Goal: Information Seeking & Learning: Learn about a topic

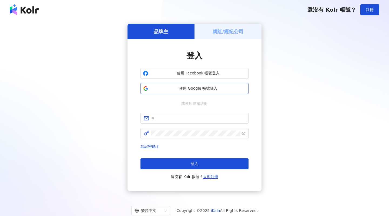
click at [208, 92] on button "使用 Google 帳號登入" at bounding box center [195, 88] width 108 height 11
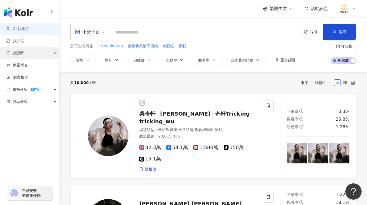
click at [51, 54] on div "資源庫" at bounding box center [29, 53] width 59 height 12
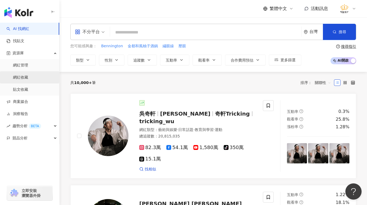
click at [24, 80] on link "網紅收藏" at bounding box center [20, 77] width 15 height 5
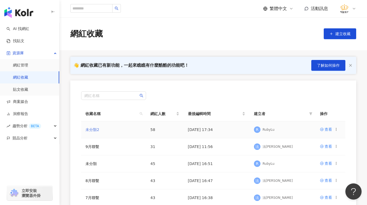
click at [92, 130] on link "未分類2" at bounding box center [92, 130] width 14 height 4
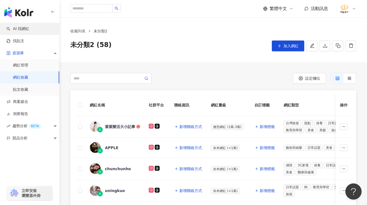
click at [27, 30] on link "AI 找網紅" at bounding box center [17, 28] width 23 height 5
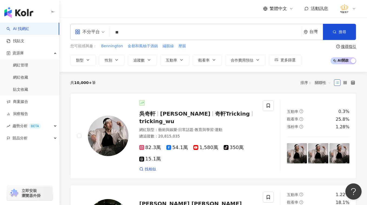
type input "*"
type input "**"
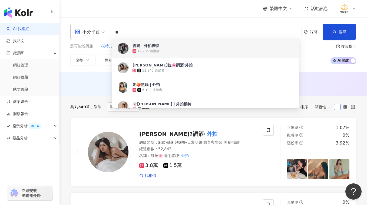
click at [171, 13] on div "繁體中文 活動訊息" at bounding box center [213, 8] width 286 height 17
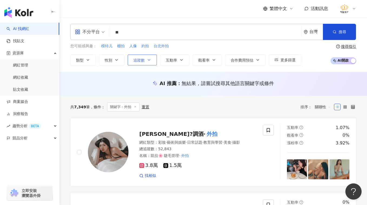
click at [150, 61] on icon "button" at bounding box center [149, 60] width 4 height 4
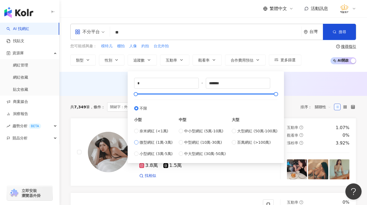
type input "*****"
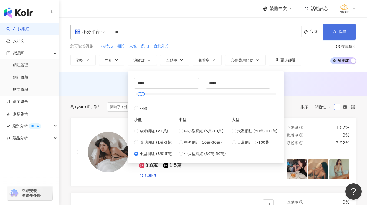
click at [345, 30] on span "搜尋" at bounding box center [343, 32] width 8 height 4
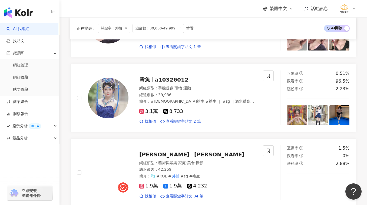
scroll to position [579, 0]
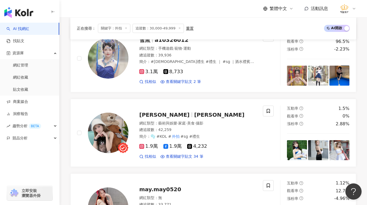
click at [361, 34] on div "正在搜尋 ： 關鍵字：外拍 追蹤數：30,000-49,999 重置 AI 開啟 AI 關閉 嵐希🌹 外拍 MD 美妝穿搭｜ 直播 仙咕ㄦ 網紅類型 ： 促購…" at bounding box center [213, 170] width 308 height 1097
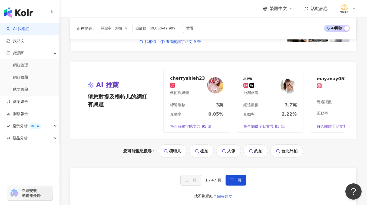
scroll to position [1147, 0]
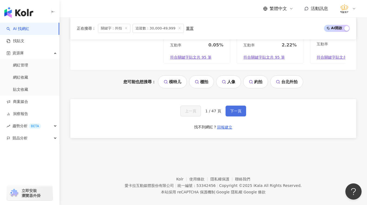
click at [237, 117] on button "下一頁" at bounding box center [236, 111] width 21 height 11
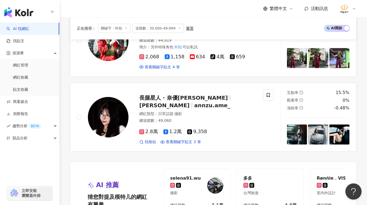
scroll to position [1082, 0]
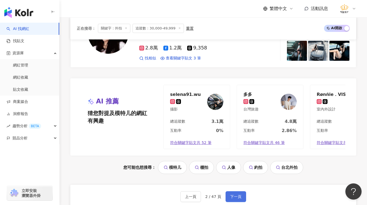
click at [239, 199] on span "下一頁" at bounding box center [235, 197] width 11 height 4
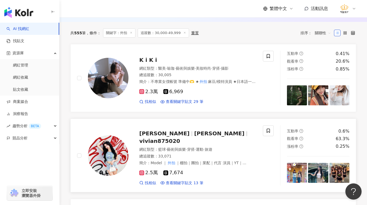
scroll to position [216, 0]
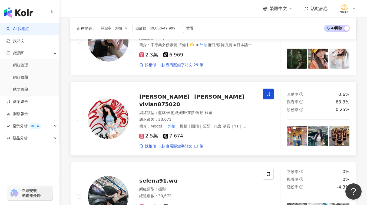
click at [267, 95] on icon at bounding box center [268, 94] width 5 height 5
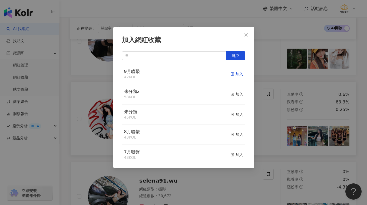
click at [230, 72] on icon "button" at bounding box center [232, 74] width 4 height 4
click at [247, 35] on icon "close" at bounding box center [245, 34] width 3 height 3
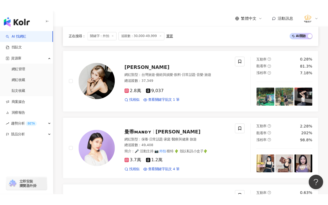
scroll to position [515, 0]
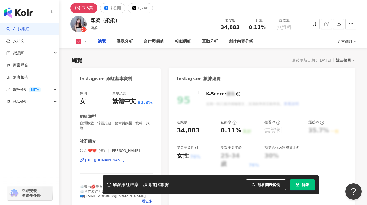
scroll to position [27, 0]
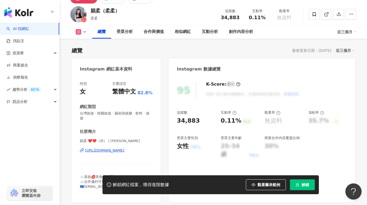
click at [107, 150] on div "https://www.instagram.com/yingrouhe/" at bounding box center [104, 150] width 39 height 5
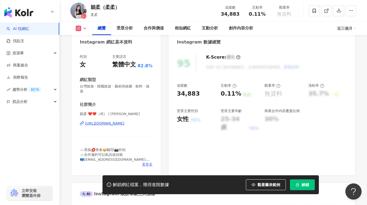
click at [148, 164] on span "看更多" at bounding box center [147, 164] width 11 height 5
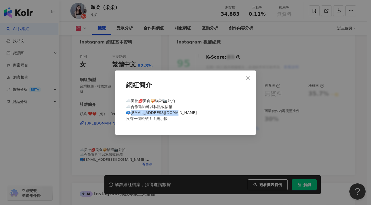
drag, startPoint x: 176, startPoint y: 113, endPoint x: 177, endPoint y: 91, distance: 21.7
click at [132, 113] on div "☁️美妝💋美食🥪貓🐱📷外拍 ☁️合作邀約可以私訊或信箱 📪xdxd521207@gmail.com 只有一個帳號！！無小帳" at bounding box center [185, 112] width 123 height 33
copy span "21207@gmail.com 只有一個"
click at [367, 82] on div "網紅簡介 ☁️美妝💋美食🥪貓🐱📷外拍 ☁️合作邀約可以私訊或信箱 📪xdxd521207@gmail.com 只有一個帳號！！無小帳" at bounding box center [185, 102] width 371 height 205
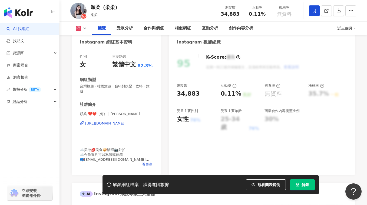
click at [315, 10] on icon at bounding box center [314, 10] width 5 height 5
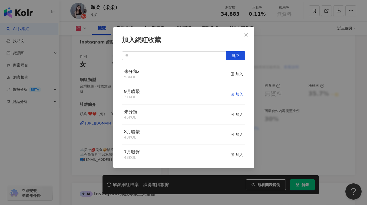
click at [231, 95] on div "加入" at bounding box center [236, 94] width 13 height 6
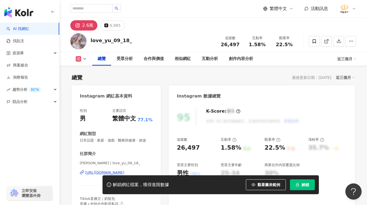
scroll to position [54, 0]
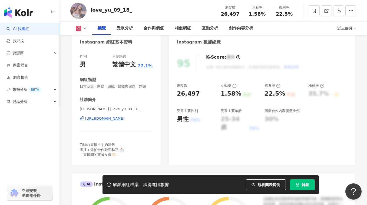
click at [110, 121] on div "https://www.instagram.com/love_yu_09_18_/" at bounding box center [104, 118] width 39 height 5
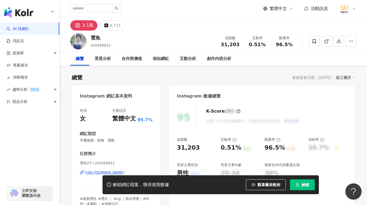
scroll to position [54, 0]
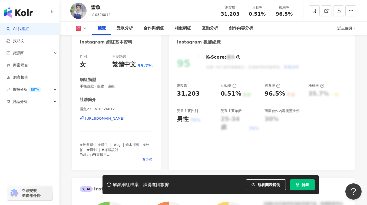
drag, startPoint x: 130, startPoint y: 119, endPoint x: 133, endPoint y: 116, distance: 3.8
click at [124, 119] on div "https://www.instagram.com/a10326012/" at bounding box center [104, 118] width 39 height 5
click at [315, 10] on icon at bounding box center [314, 10] width 5 height 5
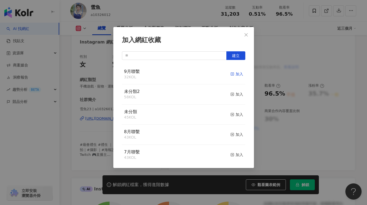
click at [235, 75] on div "加入" at bounding box center [236, 74] width 13 height 6
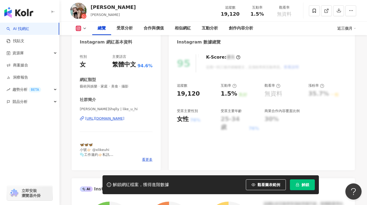
drag, startPoint x: 128, startPoint y: 118, endPoint x: 260, endPoint y: 4, distance: 174.5
click at [124, 118] on div "[URL][DOMAIN_NAME]" at bounding box center [104, 118] width 39 height 5
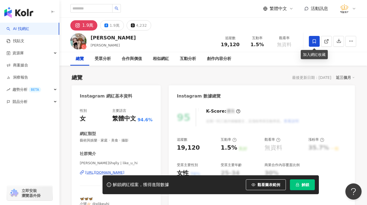
click at [316, 42] on icon at bounding box center [314, 41] width 5 height 5
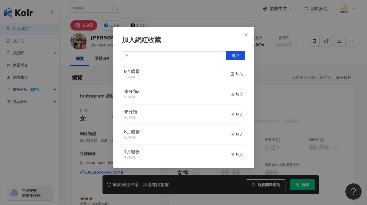
click at [232, 75] on div "加入" at bounding box center [236, 74] width 13 height 6
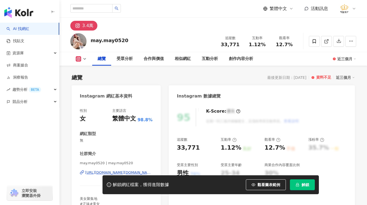
scroll to position [27, 0]
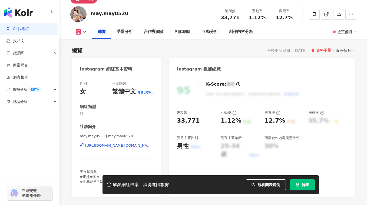
click at [112, 147] on div "https://www.instagram.com/may.may0520/" at bounding box center [118, 145] width 67 height 5
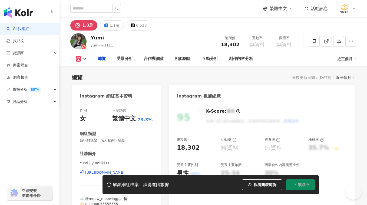
drag, startPoint x: 0, startPoint y: 0, endPoint x: 262, endPoint y: 70, distance: 270.9
click at [122, 173] on div "[URL][DOMAIN_NAME]" at bounding box center [104, 172] width 39 height 5
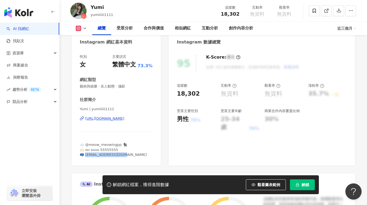
drag, startPoint x: 128, startPoint y: 157, endPoint x: 104, endPoint y: 164, distance: 25.2
click at [85, 157] on div "☁️ @meow_meowingpp 🐈‍⬛ 🙌🏻 ᴏʜ ꜱʜᴜᴏ 55555555 📪 shzxc1111@gmail.com" at bounding box center [116, 150] width 73 height 15
copy span "c1111@gmail.com"
click at [349, 58] on div "95 K-Score : 優良 近期一到三個月積極發文，且漲粉率與互動率高。 查看說明 追蹤數 18,302 互動率 無資料 觀看率 無資料 漲粉率 35.7…" at bounding box center [262, 107] width 186 height 117
click at [316, 9] on icon at bounding box center [314, 10] width 5 height 5
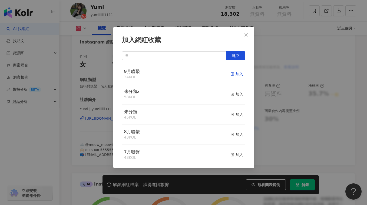
click at [233, 74] on div "加入" at bounding box center [236, 74] width 13 height 6
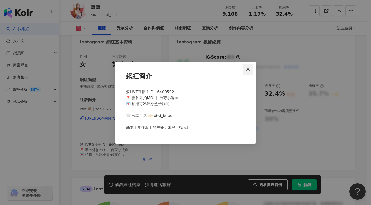
click at [249, 70] on icon "close" at bounding box center [247, 69] width 3 height 3
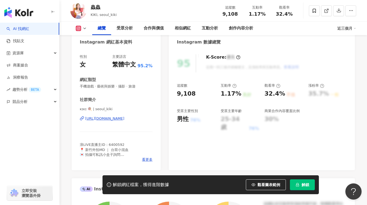
click at [111, 118] on div "https://www.instagram.com/seoul_kiki/" at bounding box center [104, 118] width 39 height 5
click at [316, 11] on icon at bounding box center [314, 10] width 5 height 5
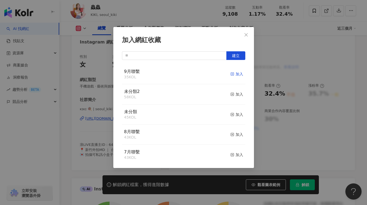
click at [233, 74] on div "加入" at bounding box center [236, 74] width 13 height 6
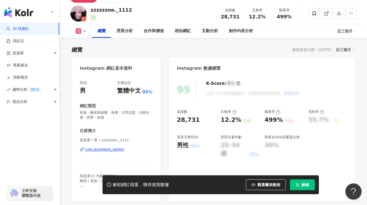
scroll to position [54, 0]
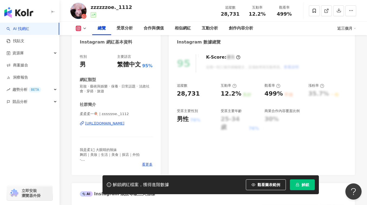
click at [109, 123] on div "[URL][DOMAIN_NAME]" at bounding box center [104, 123] width 39 height 5
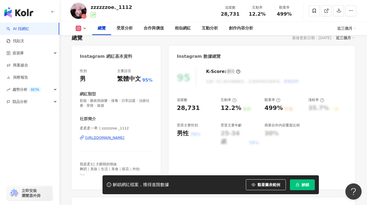
scroll to position [0, 0]
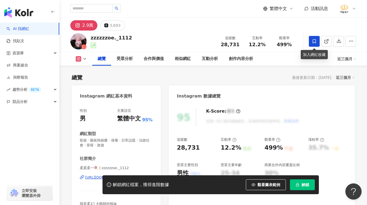
click at [315, 40] on icon at bounding box center [314, 41] width 5 height 5
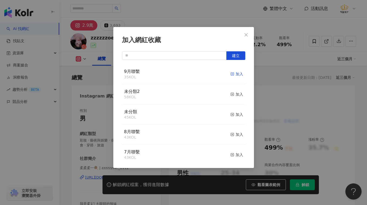
click at [236, 72] on div "加入" at bounding box center [236, 74] width 13 height 6
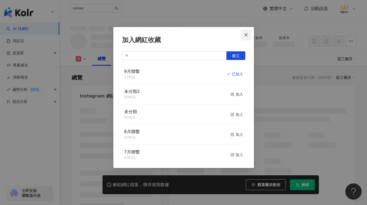
click at [246, 34] on icon "close" at bounding box center [245, 34] width 3 height 3
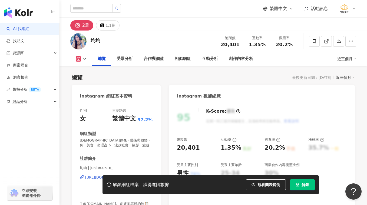
scroll to position [54, 0]
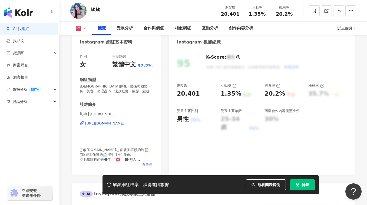
click at [145, 165] on span "看更多" at bounding box center [147, 164] width 11 height 5
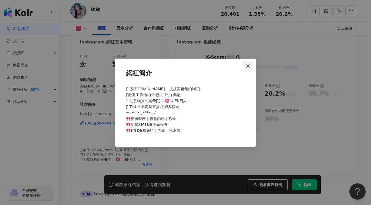
click at [250, 65] on icon "close" at bounding box center [248, 66] width 4 height 4
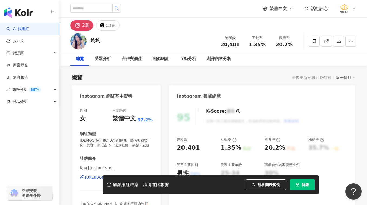
scroll to position [27, 0]
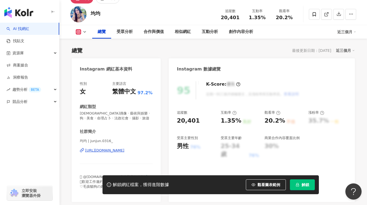
click at [101, 149] on div "https://www.instagram.com/junjun.0316_/" at bounding box center [104, 150] width 39 height 5
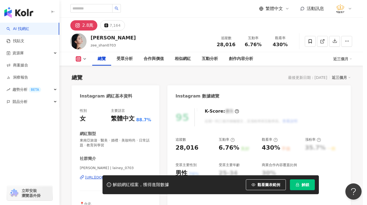
scroll to position [54, 0]
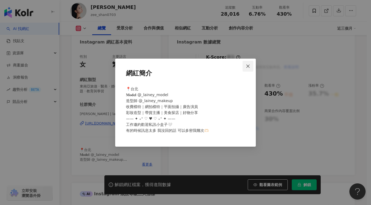
click at [250, 66] on icon "close" at bounding box center [248, 66] width 4 height 4
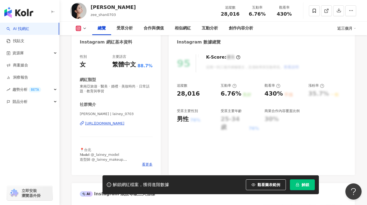
click at [107, 123] on div "[URL][DOMAIN_NAME]" at bounding box center [104, 123] width 39 height 5
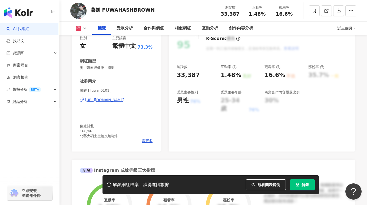
scroll to position [81, 0]
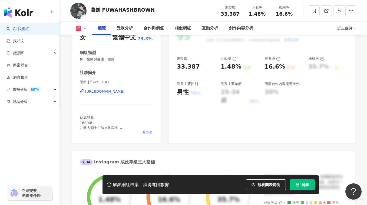
click at [149, 132] on span "看更多" at bounding box center [147, 132] width 11 height 5
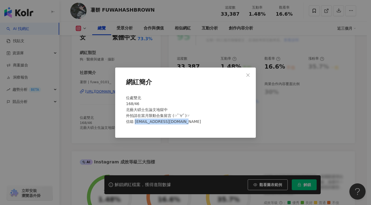
drag, startPoint x: 193, startPoint y: 121, endPoint x: 135, endPoint y: 122, distance: 58.4
click at [135, 122] on div "位處雙北 168/46 北藝大碩士生論文地獄中 外拍請在當月限動合集留言 (☞ﾟ∀ﾟ)☞ 信箱 fuwahashbrown@gmail.com" at bounding box center [185, 112] width 123 height 39
copy span "fuwahashbrown@gmail.com"
click at [349, 112] on div "網紅簡介 位處雙北 168/46 北藝大碩士生論文地獄中 外拍請在當月限動合集留言 (☞ﾟ∀ﾟ)☞ 信箱 fuwahashbrown@gmail.com" at bounding box center [185, 102] width 371 height 205
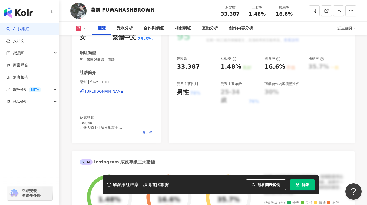
click at [124, 91] on div "https://www.instagram.com/fuwa_0101_/" at bounding box center [104, 91] width 39 height 5
click at [314, 9] on icon at bounding box center [314, 10] width 5 height 5
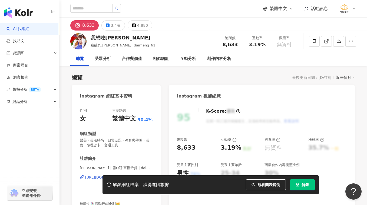
scroll to position [54, 0]
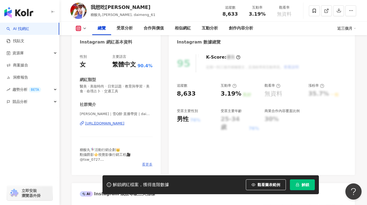
click at [147, 163] on span "看更多" at bounding box center [147, 164] width 11 height 5
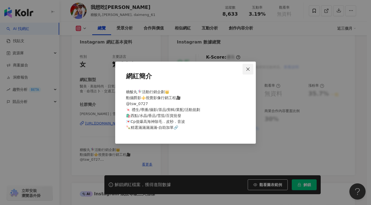
click at [249, 69] on icon "close" at bounding box center [248, 69] width 4 height 4
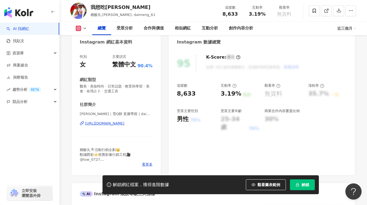
click at [124, 123] on div "https://www.instagram.com/daimeng_61/" at bounding box center [104, 123] width 39 height 5
click at [315, 9] on icon at bounding box center [314, 10] width 5 height 5
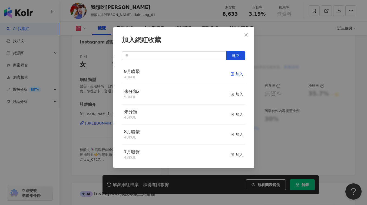
click at [230, 74] on icon "button" at bounding box center [232, 74] width 4 height 4
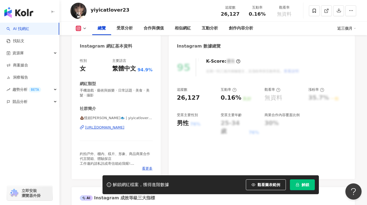
scroll to position [81, 0]
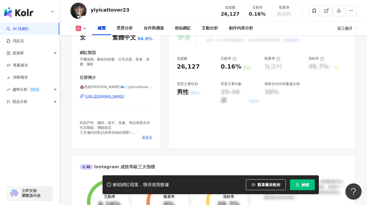
click at [149, 138] on span "看更多" at bounding box center [147, 137] width 11 height 5
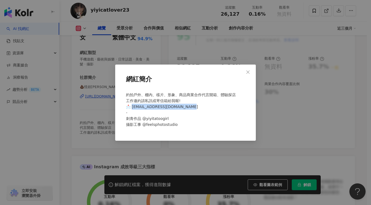
drag, startPoint x: 191, startPoint y: 108, endPoint x: 132, endPoint y: 107, distance: 58.7
click at [132, 107] on div "約拍戶外、棚內、樣片、形象、商品商業合作代言開箱、體驗探店 工作邀約請私訊或寄信箱給我喔! 📩 [EMAIL_ADDRESS][DOMAIN_NAME] - …" at bounding box center [185, 112] width 123 height 45
copy span "[EMAIL_ADDRESS][DOMAIN_NAME]"
click at [323, 129] on div "網紅簡介 約拍戶外、棚內、樣片、形象、商品商業合作代言開箱、體驗探店 工作邀約請私訊或寄信箱給我喔! 📩 [EMAIL_ADDRESS][DOMAIN_NAM…" at bounding box center [185, 102] width 371 height 205
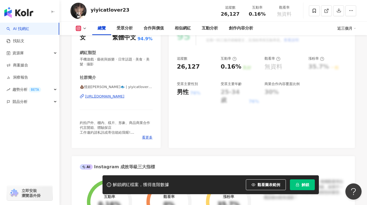
click at [124, 97] on div "https://www.instagram.com/yiyicatlover23/" at bounding box center [104, 96] width 39 height 5
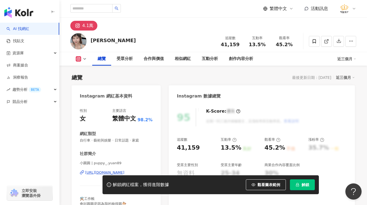
scroll to position [81, 0]
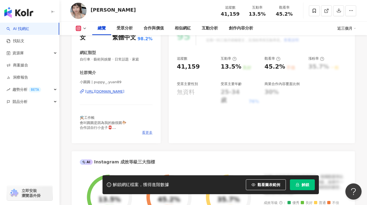
click at [145, 134] on span "看更多" at bounding box center [147, 132] width 11 height 5
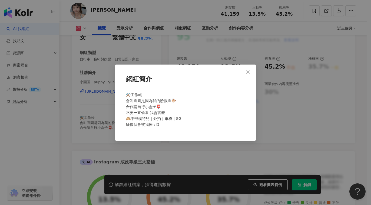
click at [313, 122] on div "網紅簡介 ⚒️工作帳 會叫圓圓是因為我的臉很圓🐡ིྀ 合作請自行小盒子📮 不要一直偷看 我會害羞 🙉中部模特兒｜外拍｜車模｜SG| 騷擾我會被我捶：D" at bounding box center [185, 102] width 371 height 205
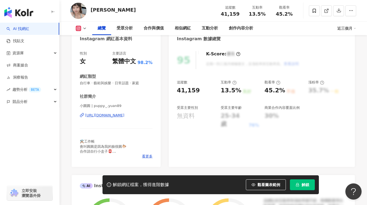
scroll to position [27, 0]
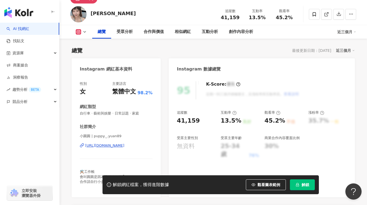
click at [137, 148] on div "小圓圓 | puppy._.yuan89 https://www.instagram.com/puppy._.yuan89/" at bounding box center [116, 150] width 73 height 32
click at [124, 146] on div "https://www.instagram.com/puppy._.yuan89/" at bounding box center [104, 145] width 39 height 5
click at [315, 16] on icon at bounding box center [314, 14] width 5 height 5
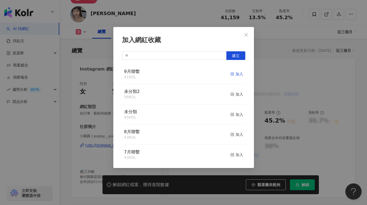
click at [231, 73] on div "加入" at bounding box center [236, 74] width 13 height 6
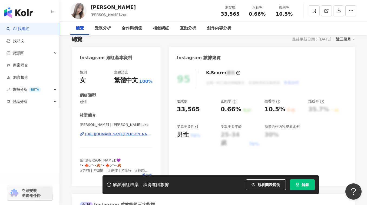
scroll to position [81, 0]
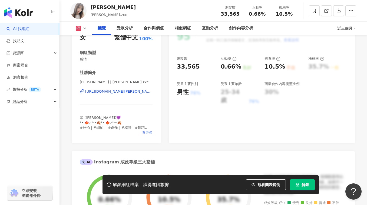
click at [147, 134] on span "看更多" at bounding box center [147, 132] width 11 height 5
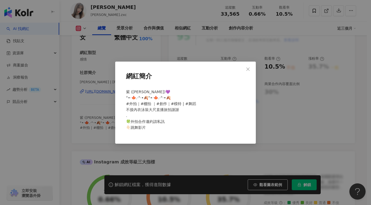
click at [303, 140] on div "網紅簡介 紫 (ゆかり)💜 °•·🍁.·°·•🍂°•·🍁.·°·•🍂 #外拍｜#棚拍 ｜#創作｜#模特 | #舞蹈 不接內衣泳裝大尺直播旅拍謝謝 . 🍀外拍合…" at bounding box center [185, 102] width 371 height 205
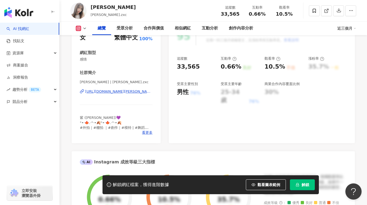
click at [118, 92] on div "https://www.instagram.com/jenny.zxc/" at bounding box center [118, 91] width 67 height 5
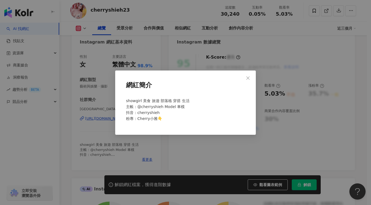
click at [215, 163] on div "網紅簡介 showgirl 美食 旅遊 部落格 穿搭 生活 主帳：@cherryshieh Model 車模 抖音：cherryshieh 粉專：Cherry…" at bounding box center [185, 102] width 371 height 205
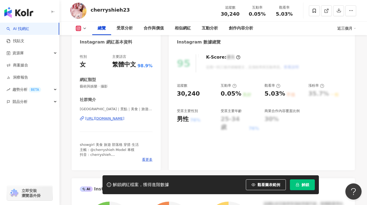
click at [124, 120] on div "https://www.instagram.com/cherryshieh23/" at bounding box center [104, 118] width 39 height 5
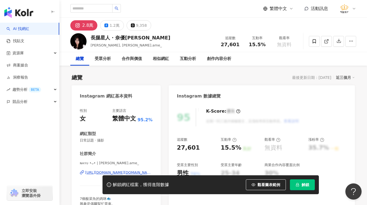
scroll to position [27, 0]
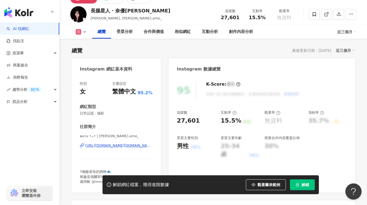
click at [130, 148] on div "https://www.instagram.com/annzu.ame_/" at bounding box center [118, 145] width 67 height 5
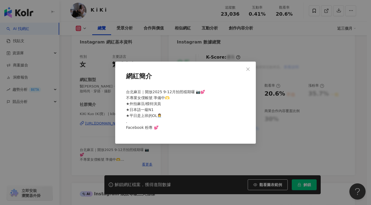
click at [207, 163] on div "網紅簡介 台北麻豆｜開放2025 9-12月拍照檔期囉 📷💕 不專業女僕帳號 準備中🫶 ★外拍麻豆/模特演員 ★日本語一級N1 ★平日是上班的OL👩‍💼 . …" at bounding box center [185, 102] width 371 height 205
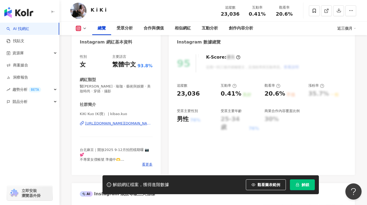
click at [146, 123] on div "https://www.instagram.com/kibao.kuo/" at bounding box center [118, 123] width 67 height 5
click at [122, 124] on div "https://www.instagram.com/kibao.kuo/" at bounding box center [118, 123] width 67 height 5
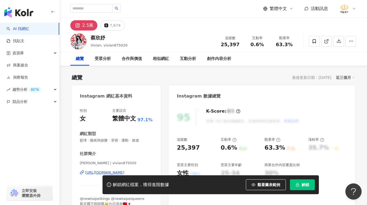
click at [108, 173] on div "https://www.instagram.com/vivian875020/" at bounding box center [104, 172] width 39 height 5
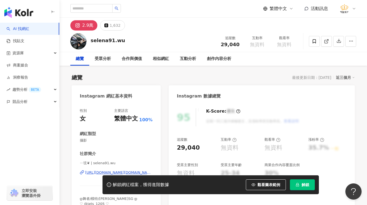
scroll to position [54, 0]
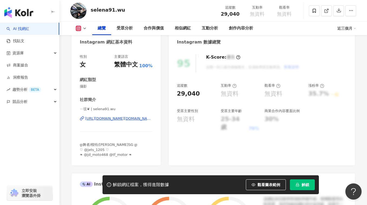
click at [121, 116] on div "https://www.instagram.com/selena91.wu/" at bounding box center [118, 118] width 67 height 5
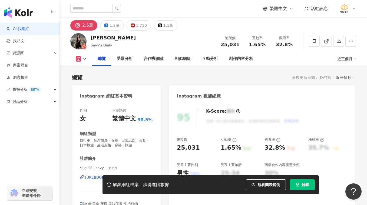
scroll to position [54, 0]
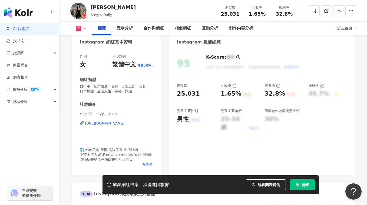
click at [147, 165] on span "看更多" at bounding box center [147, 164] width 11 height 5
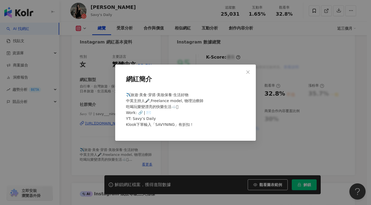
click at [291, 141] on div "網紅簡介 ✈️旅遊·美食·穿搭·美妝保養·生活好物 中英主持人🎤,Freelance model, 物理治療師 吃喝玩樂變漂亮的快樂生活☁️𓍼 Work: 🔗…" at bounding box center [185, 102] width 371 height 205
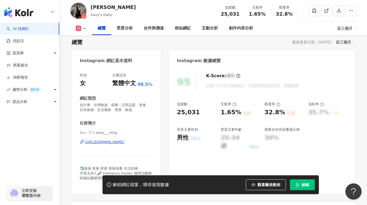
scroll to position [27, 0]
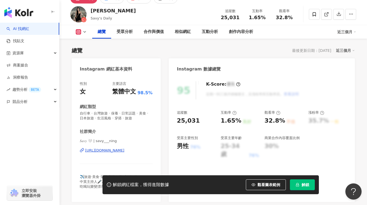
click at [123, 150] on div "[URL][DOMAIN_NAME]" at bounding box center [104, 150] width 39 height 5
click at [316, 14] on icon at bounding box center [314, 14] width 3 height 4
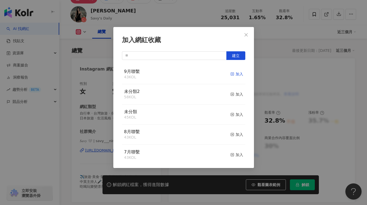
click at [233, 73] on div "加入" at bounding box center [236, 74] width 13 height 6
